Goal: Task Accomplishment & Management: Complete application form

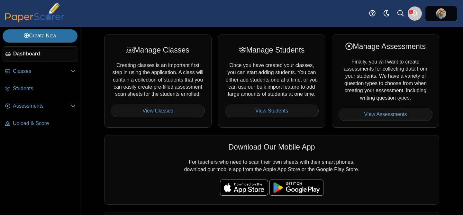
click at [414, 15] on use "Alerts" at bounding box center [415, 13] width 6 height 6
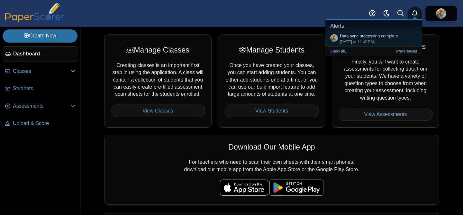
click at [414, 15] on use "Alerts" at bounding box center [415, 13] width 6 height 6
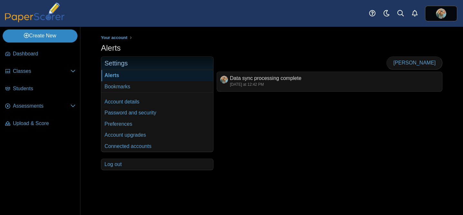
click at [43, 32] on link "Create New" at bounding box center [40, 35] width 75 height 13
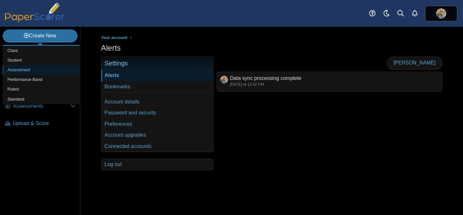
click at [20, 68] on link "Assessment" at bounding box center [41, 70] width 77 height 10
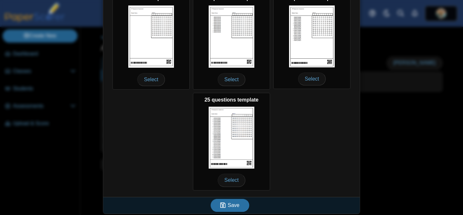
scroll to position [133, 0]
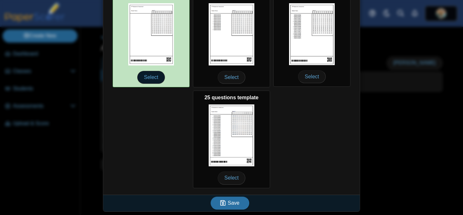
type input "**********"
click at [154, 79] on span "Select" at bounding box center [151, 77] width 28 height 13
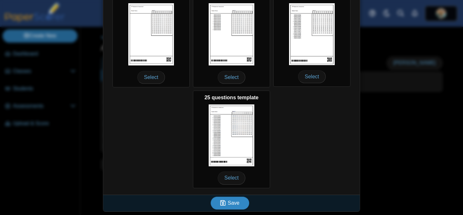
click at [234, 203] on span "Save" at bounding box center [234, 202] width 12 height 5
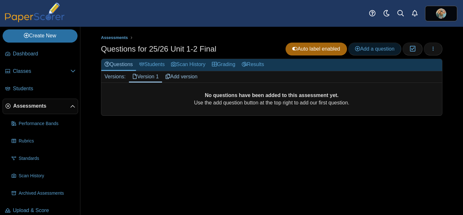
click at [361, 50] on span "Add a question" at bounding box center [375, 48] width 40 height 5
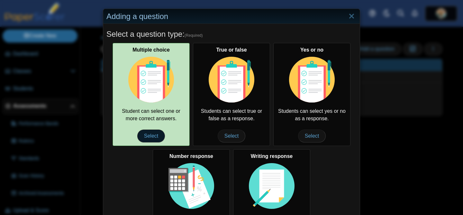
click at [152, 138] on span "Select" at bounding box center [151, 135] width 28 height 13
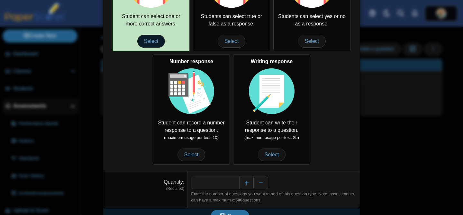
scroll to position [108, 0]
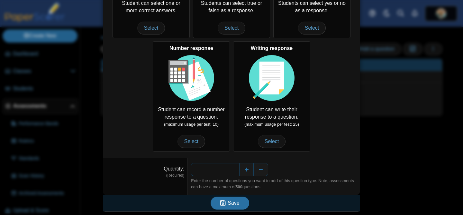
click at [236, 170] on input "*" at bounding box center [215, 169] width 48 height 13
type input "**"
click at [234, 203] on span "Save" at bounding box center [234, 202] width 12 height 5
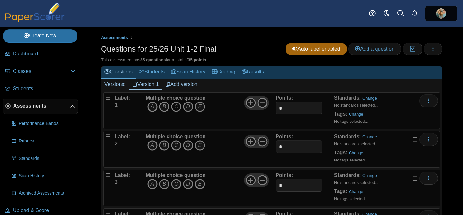
click at [176, 107] on icon "C" at bounding box center [176, 106] width 10 height 10
click at [189, 145] on icon "D" at bounding box center [188, 145] width 10 height 10
click at [189, 183] on icon "D" at bounding box center [188, 184] width 10 height 10
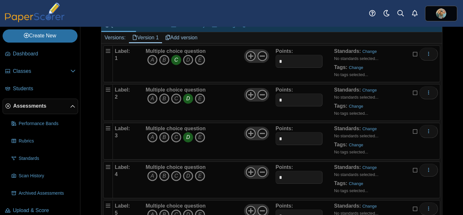
scroll to position [50, 0]
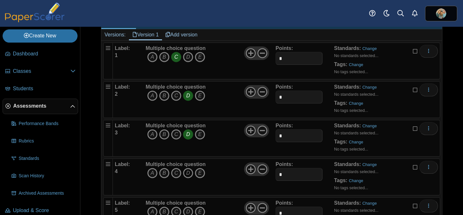
click at [189, 173] on icon "D" at bounding box center [188, 173] width 10 height 10
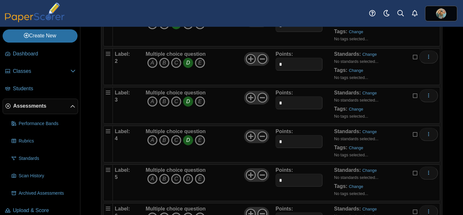
scroll to position [83, 0]
click at [152, 180] on icon "A" at bounding box center [152, 178] width 10 height 10
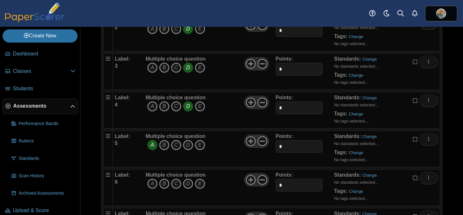
scroll to position [128, 0]
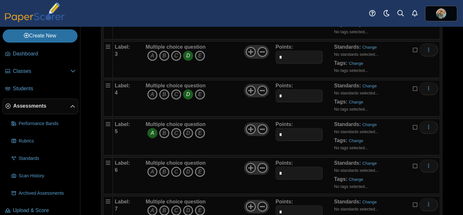
click at [177, 173] on icon "C" at bounding box center [176, 171] width 10 height 10
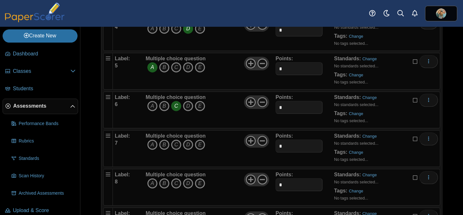
scroll to position [195, 0]
click at [150, 143] on icon "A" at bounding box center [152, 143] width 10 height 10
click at [177, 183] on icon "C" at bounding box center [176, 182] width 10 height 10
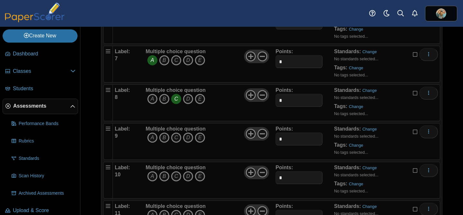
scroll to position [278, 0]
click at [152, 137] on icon "A" at bounding box center [152, 137] width 10 height 10
click at [191, 179] on icon "D" at bounding box center [188, 175] width 10 height 10
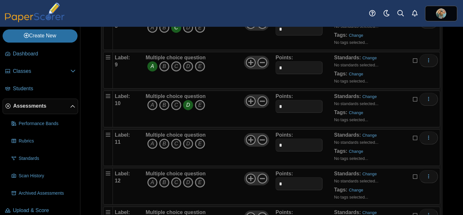
scroll to position [350, 0]
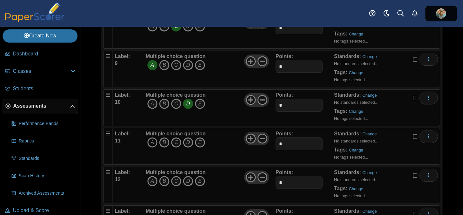
click at [150, 144] on icon "A" at bounding box center [152, 142] width 10 height 10
click at [152, 182] on icon "A" at bounding box center [152, 181] width 10 height 10
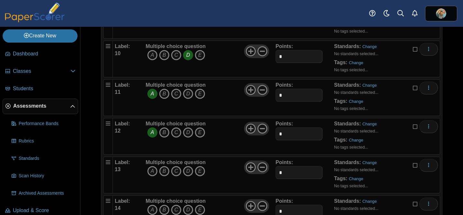
scroll to position [400, 0]
click at [190, 170] on icon "D" at bounding box center [188, 170] width 10 height 10
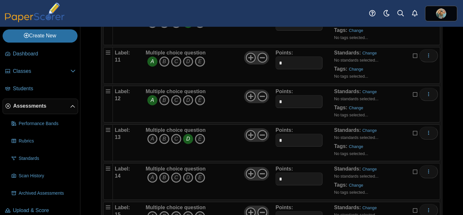
scroll to position [433, 0]
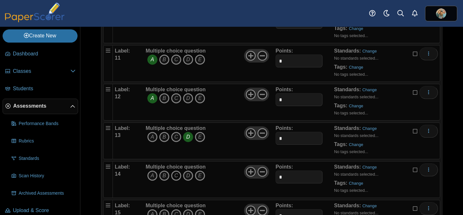
click at [176, 176] on icon "C" at bounding box center [176, 175] width 10 height 10
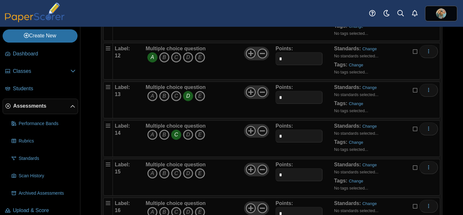
scroll to position [476, 0]
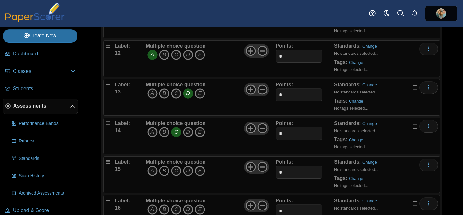
click at [166, 172] on icon "B" at bounding box center [164, 170] width 10 height 10
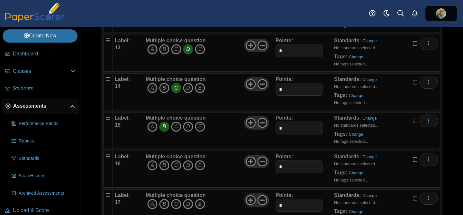
scroll to position [523, 0]
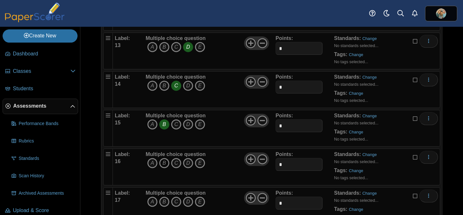
click at [164, 162] on icon "B" at bounding box center [164, 163] width 10 height 10
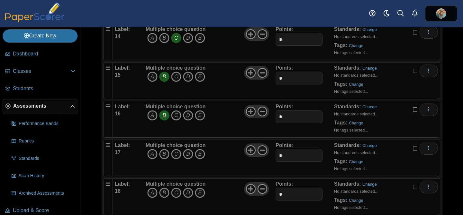
scroll to position [571, 0]
click at [152, 154] on icon "A" at bounding box center [152, 153] width 10 height 10
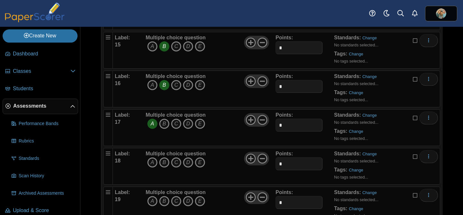
scroll to position [603, 0]
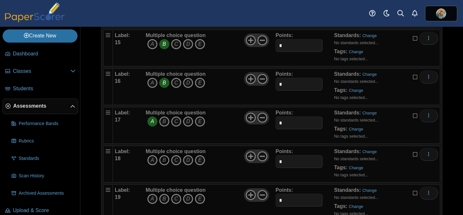
click at [165, 162] on icon "B" at bounding box center [164, 160] width 10 height 10
click at [165, 199] on icon "B" at bounding box center [164, 198] width 10 height 10
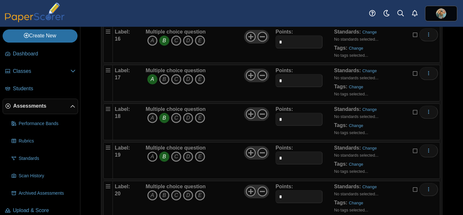
click at [152, 155] on icon "A" at bounding box center [152, 156] width 10 height 10
click at [190, 197] on icon "D" at bounding box center [188, 195] width 10 height 10
click at [152, 154] on icon "A" at bounding box center [152, 156] width 10 height 10
click at [189, 196] on icon "D" at bounding box center [188, 195] width 10 height 10
click at [153, 194] on icon "A" at bounding box center [152, 195] width 10 height 10
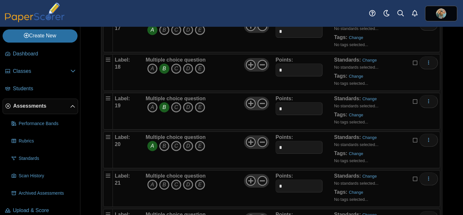
scroll to position [696, 0]
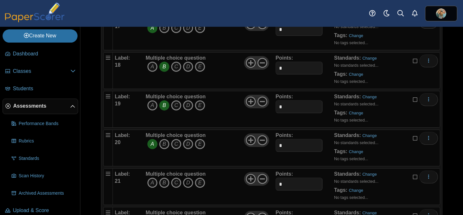
click at [188, 184] on icon "D" at bounding box center [188, 182] width 10 height 10
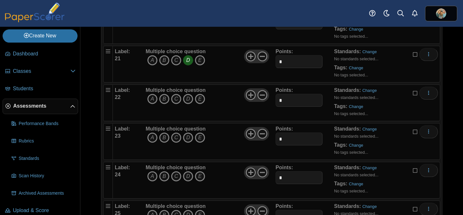
scroll to position [820, 0]
click at [164, 98] on icon "B" at bounding box center [164, 97] width 10 height 10
click at [189, 138] on icon "D" at bounding box center [188, 136] width 10 height 10
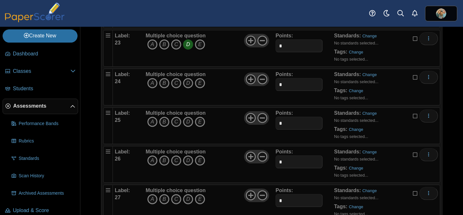
scroll to position [912, 0]
click at [152, 81] on icon "A" at bounding box center [152, 82] width 10 height 10
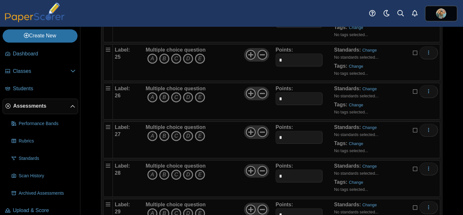
scroll to position [977, 0]
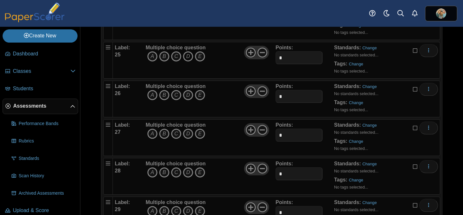
click at [188, 55] on icon "D" at bounding box center [188, 56] width 10 height 10
click at [177, 97] on icon "C" at bounding box center [176, 95] width 10 height 10
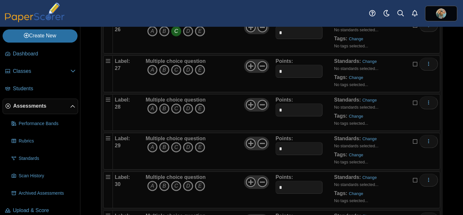
scroll to position [1044, 0]
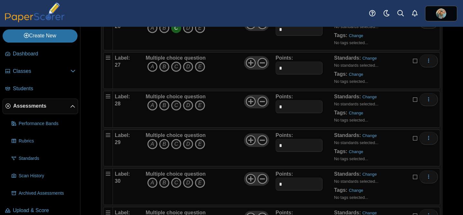
click at [151, 66] on icon "A" at bounding box center [152, 66] width 10 height 10
click at [189, 107] on icon "D" at bounding box center [188, 105] width 10 height 10
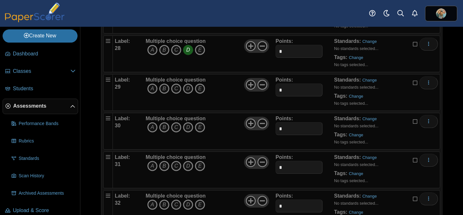
scroll to position [1100, 0]
click at [152, 91] on icon "A" at bounding box center [152, 88] width 10 height 10
click at [177, 128] on icon "C" at bounding box center [176, 126] width 10 height 10
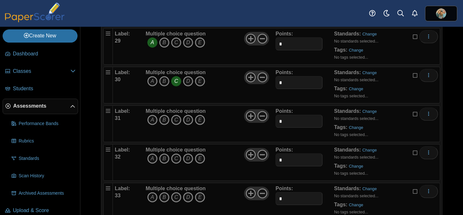
scroll to position [1149, 0]
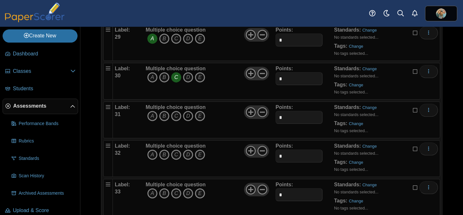
click at [189, 116] on icon "D" at bounding box center [188, 116] width 10 height 10
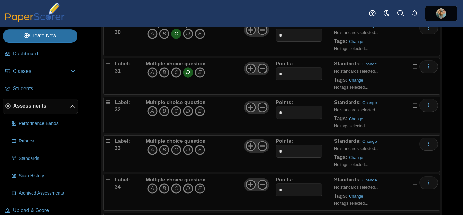
scroll to position [1194, 0]
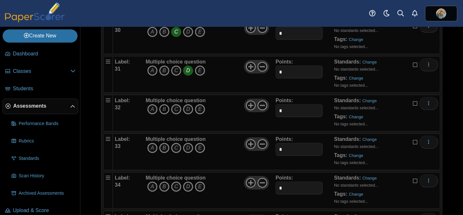
click at [163, 108] on icon "B" at bounding box center [164, 109] width 10 height 10
click at [188, 150] on icon "D" at bounding box center [188, 148] width 10 height 10
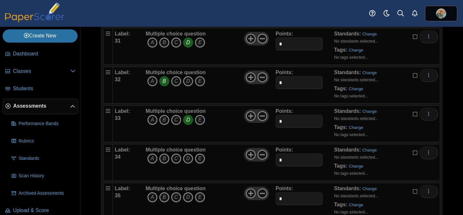
scroll to position [1224, 0]
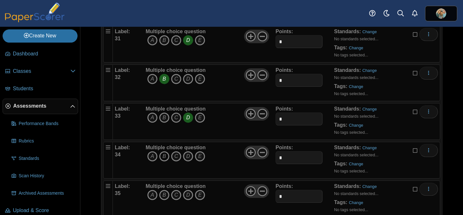
click at [165, 155] on icon "B" at bounding box center [164, 156] width 10 height 10
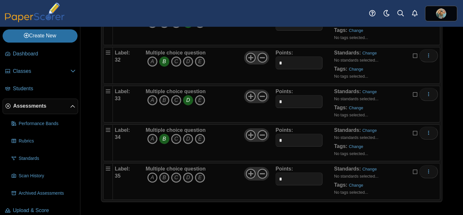
click at [152, 178] on icon "A" at bounding box center [152, 177] width 10 height 10
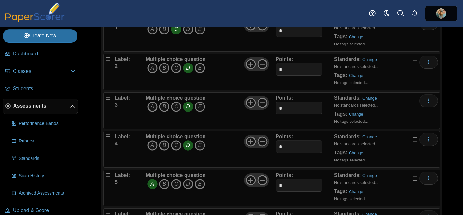
scroll to position [0, 0]
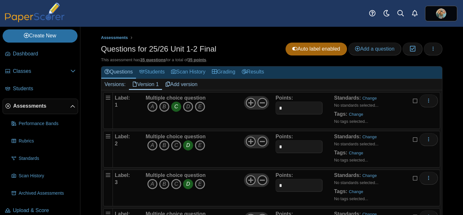
click at [150, 82] on link "Version 1" at bounding box center [145, 84] width 33 height 11
